Goal: Entertainment & Leisure: Consume media (video, audio)

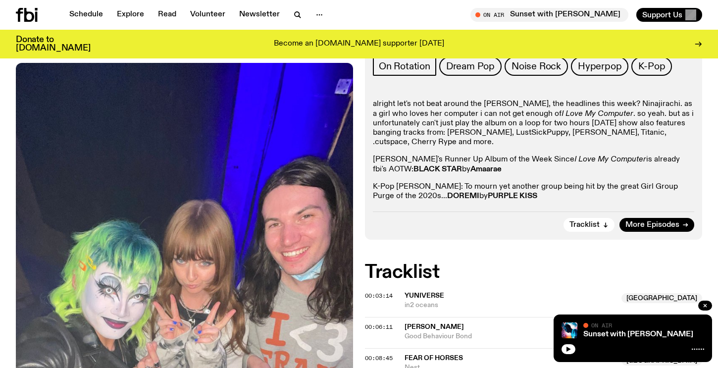
scroll to position [255, 0]
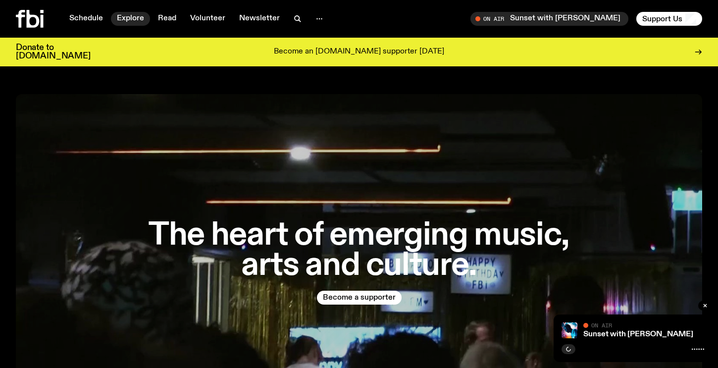
click at [132, 22] on link "Explore" at bounding box center [130, 19] width 39 height 14
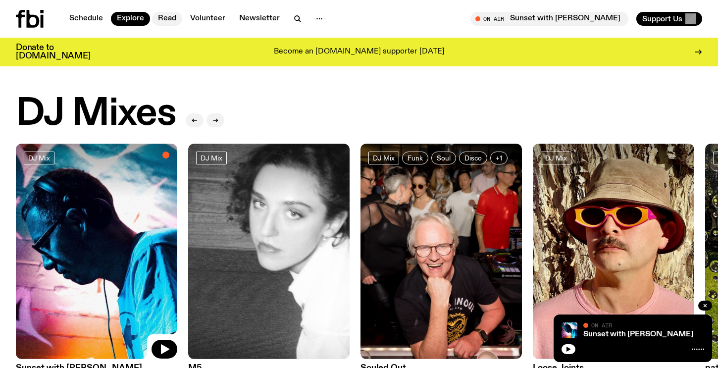
click at [169, 20] on link "Read" at bounding box center [167, 19] width 30 height 14
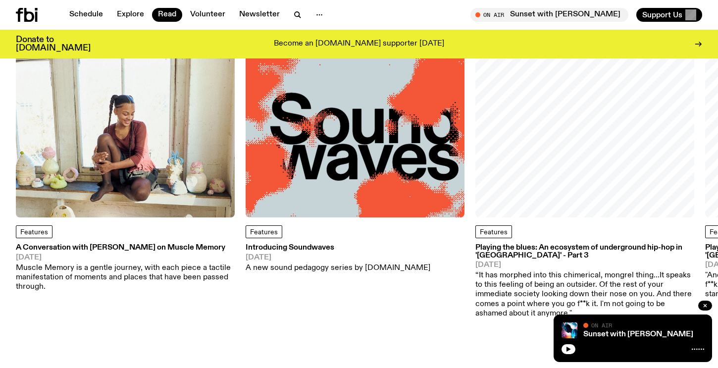
scroll to position [134, 0]
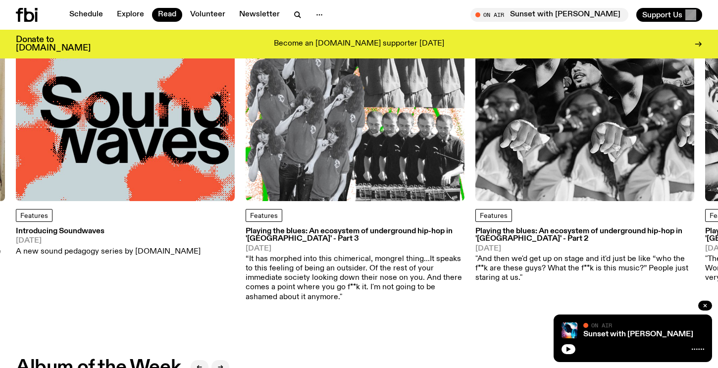
click at [169, 100] on img at bounding box center [125, 91] width 219 height 219
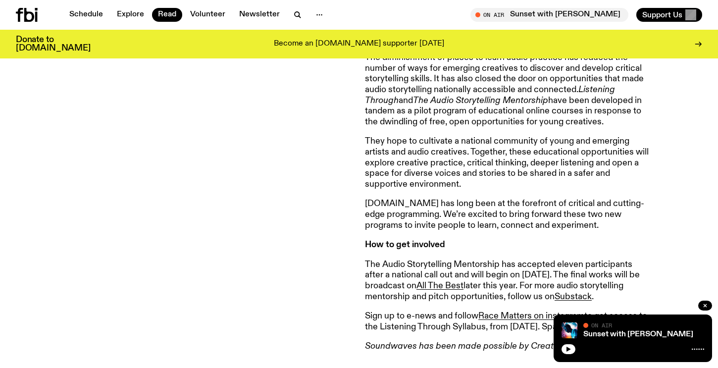
scroll to position [892, 0]
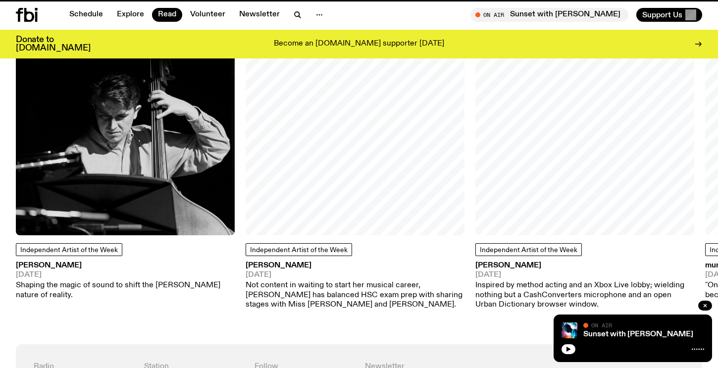
scroll to position [134, 0]
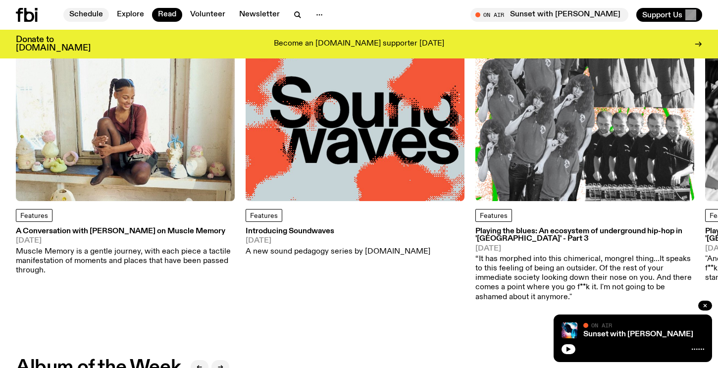
click at [89, 17] on link "Schedule" at bounding box center [86, 15] width 46 height 14
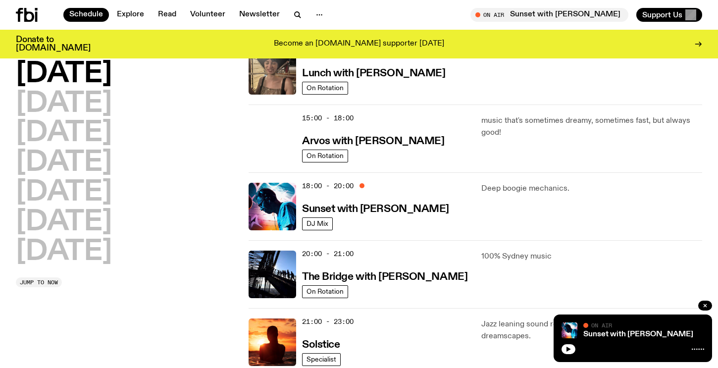
scroll to position [322, 0]
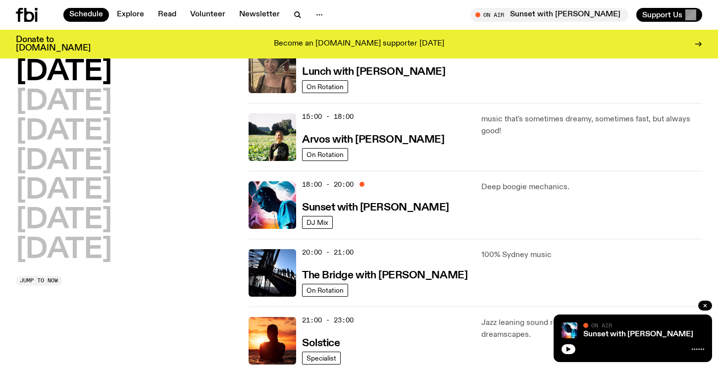
click at [23, 16] on icon at bounding box center [27, 15] width 22 height 14
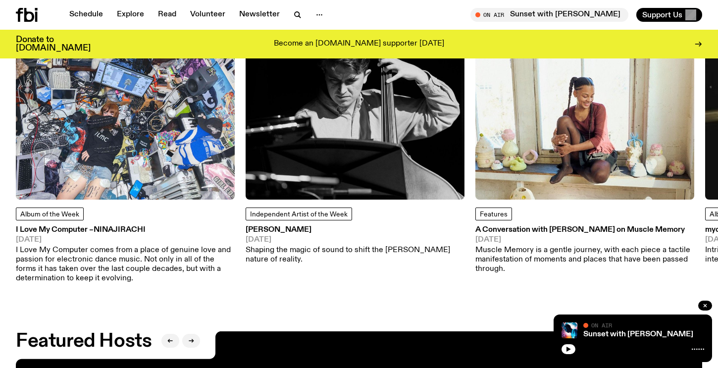
scroll to position [1381, 0]
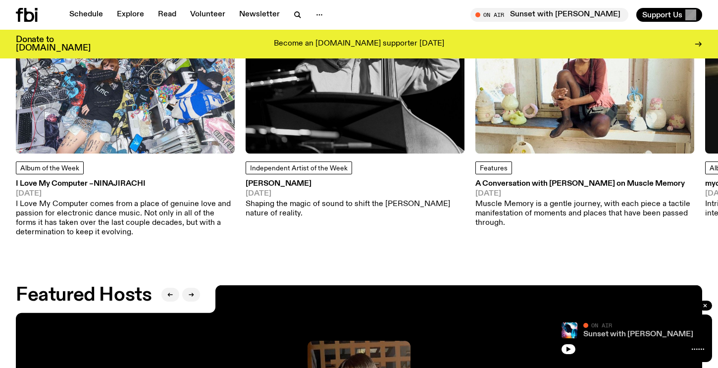
click at [614, 335] on link "Sunset with [PERSON_NAME]" at bounding box center [638, 334] width 110 height 8
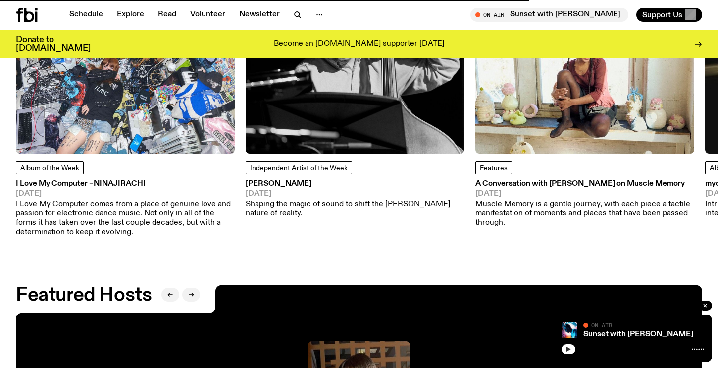
click at [568, 349] on icon "button" at bounding box center [568, 348] width 4 height 5
